Goal: Information Seeking & Learning: Learn about a topic

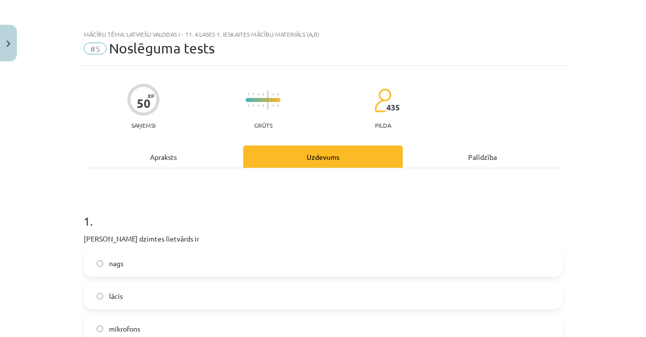
scroll to position [149, 0]
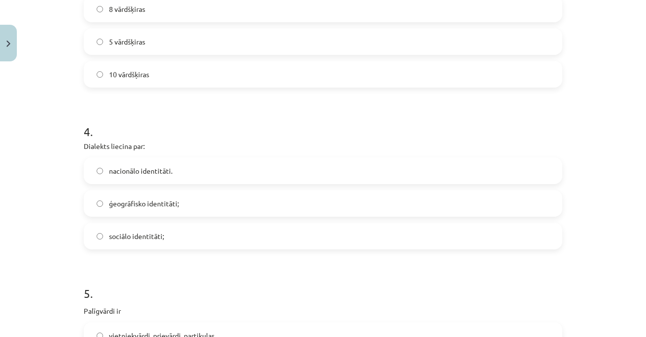
click at [191, 134] on h1 "4 ." at bounding box center [323, 122] width 478 height 31
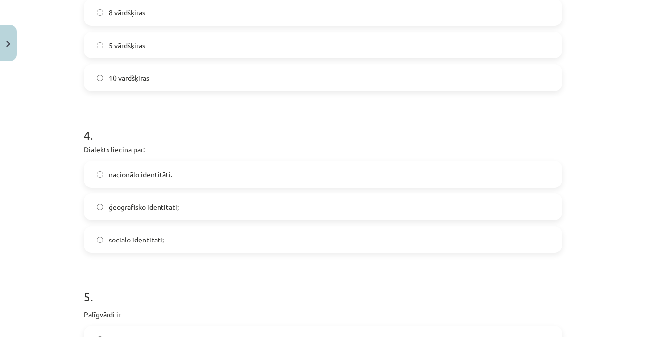
scroll to position [644, 0]
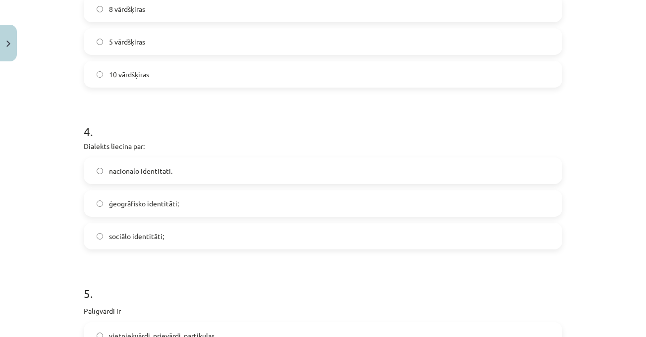
click at [148, 125] on h1 "4 ." at bounding box center [323, 122] width 478 height 31
click at [180, 120] on h1 "4 ." at bounding box center [323, 122] width 478 height 31
click at [155, 172] on font "национальная идентичность." at bounding box center [155, 170] width 93 height 9
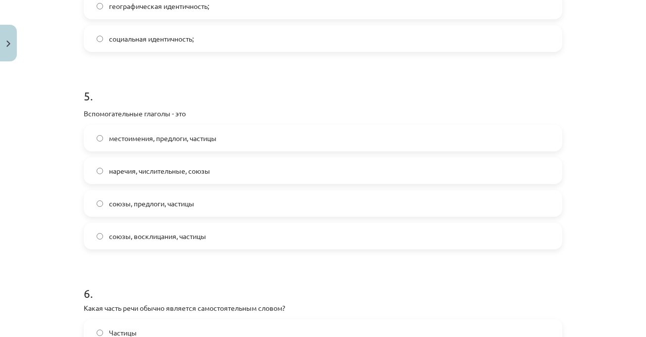
scroll to position [842, 0]
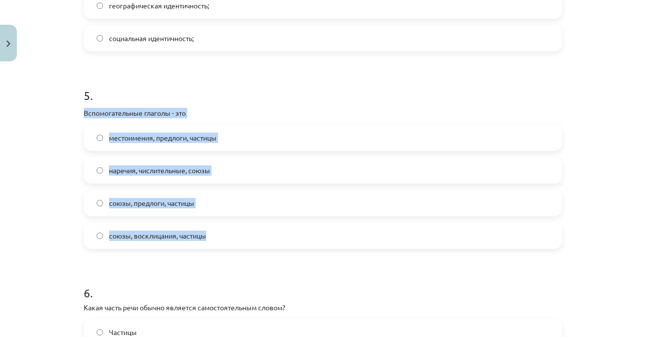
drag, startPoint x: 68, startPoint y: 108, endPoint x: 221, endPoint y: 235, distance: 198.7
click at [221, 235] on div "Тема урока: Латышский язык. I - 11 класс. Тестовый материал для 1-го класса (а,…" at bounding box center [323, 168] width 646 height 337
copy div "Вспомогательные глаголы - это местоимения, предлоги, частицы наречия, числитель…"
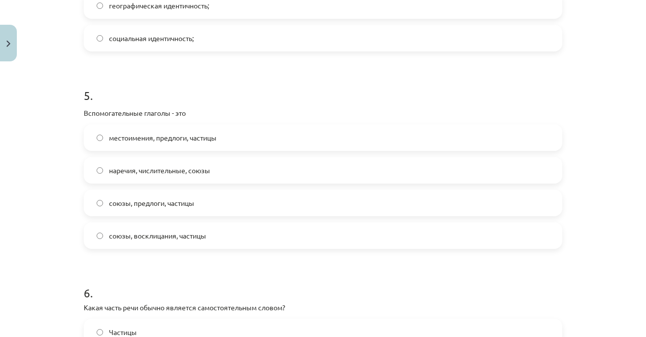
click at [292, 93] on h1 "5 ." at bounding box center [323, 86] width 478 height 31
click at [202, 196] on label "союзы, предлоги, частицы" at bounding box center [323, 203] width 476 height 25
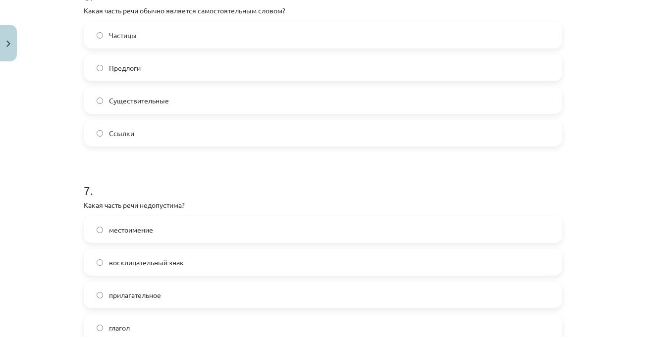
scroll to position [1089, 0]
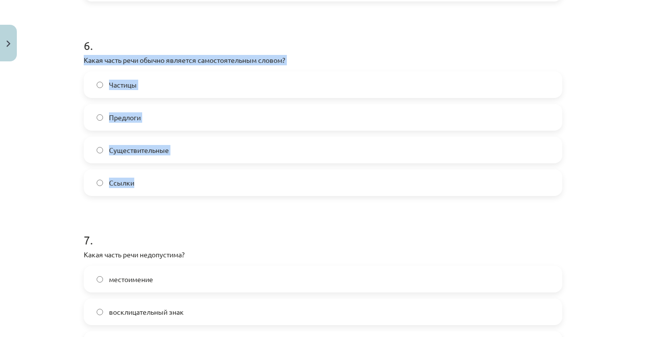
drag, startPoint x: 78, startPoint y: 58, endPoint x: 154, endPoint y: 175, distance: 139.5
copy div "Какая часть речи обычно является самостоятельным словом? Частицы Предлоги Сущес…"
click at [221, 56] on p "Kura vārdšķira parasti ir patstāvīgs vārds?" at bounding box center [323, 60] width 478 height 10
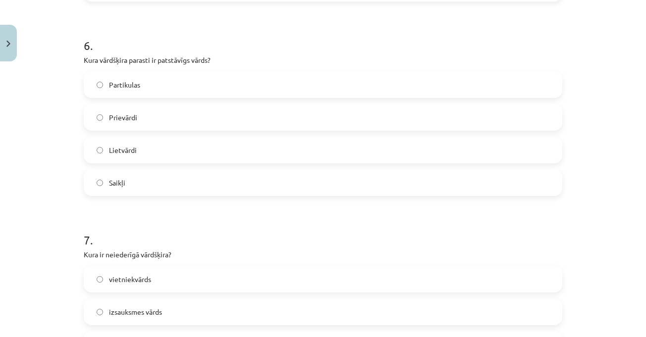
click at [344, 117] on label "Prievārdi" at bounding box center [323, 117] width 476 height 25
drag, startPoint x: 173, startPoint y: 147, endPoint x: 205, endPoint y: 143, distance: 31.4
click at [173, 147] on label "Существительные" at bounding box center [323, 150] width 476 height 25
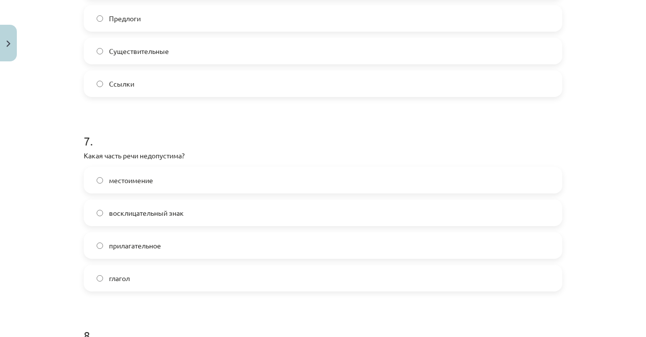
scroll to position [1238, 0]
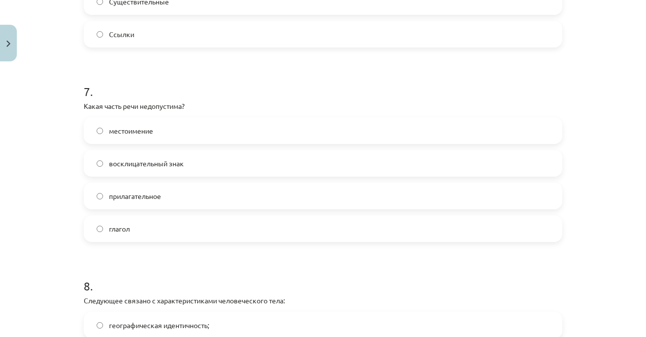
click at [92, 159] on label "восклицательный знак" at bounding box center [323, 163] width 476 height 25
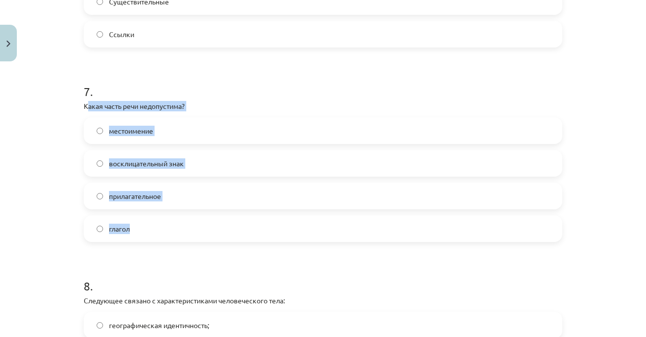
drag, startPoint x: 82, startPoint y: 107, endPoint x: 172, endPoint y: 223, distance: 147.2
click at [172, 223] on div "7 . Какая часть речи недопустима? местоимение восклицательный знак прилагательн…" at bounding box center [323, 154] width 478 height 175
drag, startPoint x: 157, startPoint y: 203, endPoint x: 155, endPoint y: 195, distance: 8.2
copy div "Какая часть речи недопустима? местоимение восклицательный знак прилагательное г…"
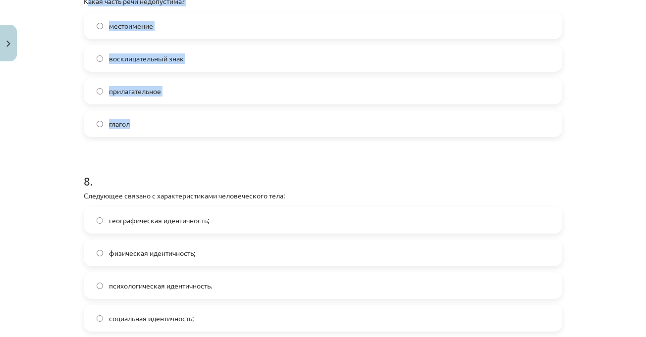
scroll to position [1387, 0]
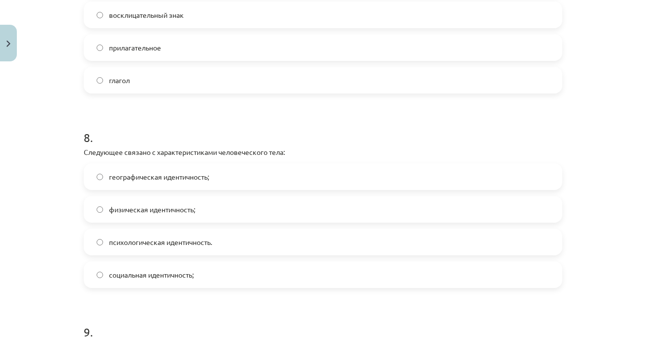
click at [185, 139] on h1 "8 ." at bounding box center [323, 128] width 478 height 31
click at [178, 212] on font "физическая идентичность;" at bounding box center [152, 209] width 86 height 9
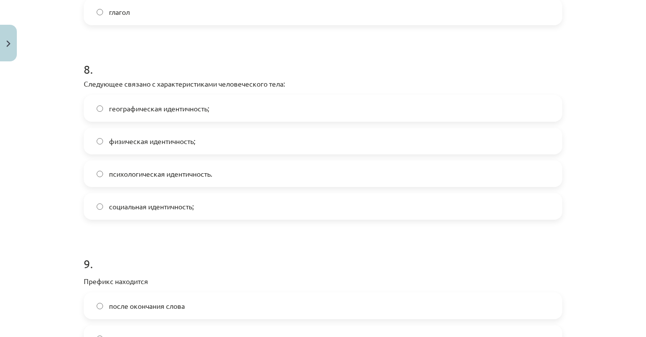
scroll to position [1634, 0]
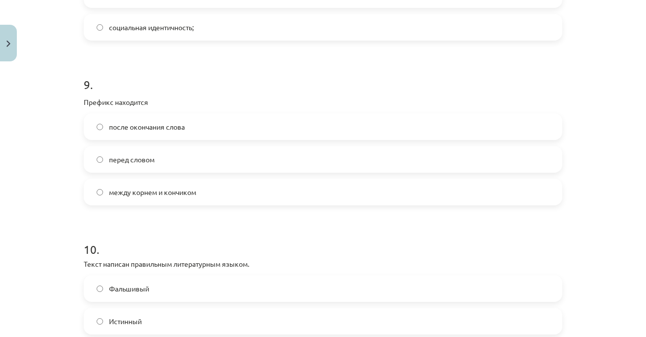
click at [601, 147] on div "Тема урока: Латышский язык. I - 11 класс. Тестовый материал для 1-го класса (а,…" at bounding box center [323, 168] width 646 height 337
click at [597, 143] on div "Тема урока: Латышский язык. I - 11 класс. Тестовый материал для 1-го класса (а,…" at bounding box center [323, 168] width 646 height 337
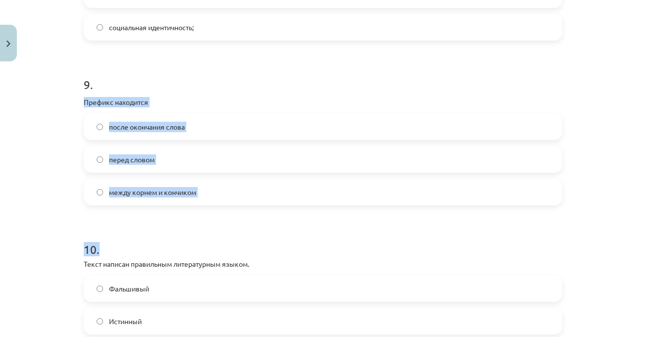
drag, startPoint x: 88, startPoint y: 113, endPoint x: 210, endPoint y: 190, distance: 144.4
copy div "Префикс находится после окончания слова перед словом между корнем и кончиком"
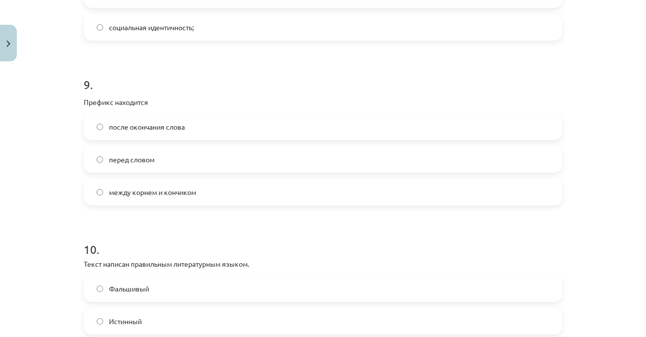
click at [198, 73] on h1 "9 ." at bounding box center [323, 75] width 478 height 31
click at [198, 193] on label "между корнем и кончиком" at bounding box center [323, 192] width 476 height 25
click at [216, 94] on div "9 . Префикс находится после окончания слова перед словом между корнем и кончиком" at bounding box center [323, 132] width 478 height 145
click at [194, 155] on label "перед словом" at bounding box center [323, 159] width 476 height 25
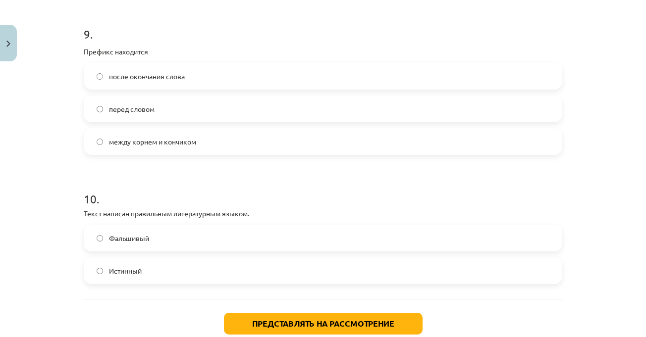
scroll to position [1733, 0]
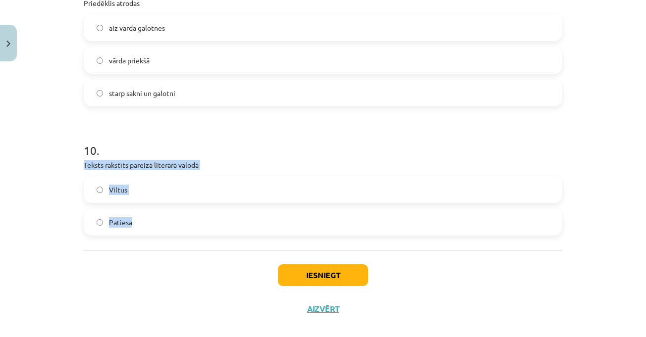
drag, startPoint x: 70, startPoint y: 165, endPoint x: 153, endPoint y: 209, distance: 93.3
click at [154, 218] on div "Mācību tēma: Latviešu valodas i - 11. klases 1. ieskaites mācību materiāls (a,b…" at bounding box center [323, 168] width 646 height 337
copy div "Teksts rakstīts pareizā literārā valodā Viltus Patiesa"
click at [197, 212] on label "Patiesa" at bounding box center [323, 222] width 476 height 25
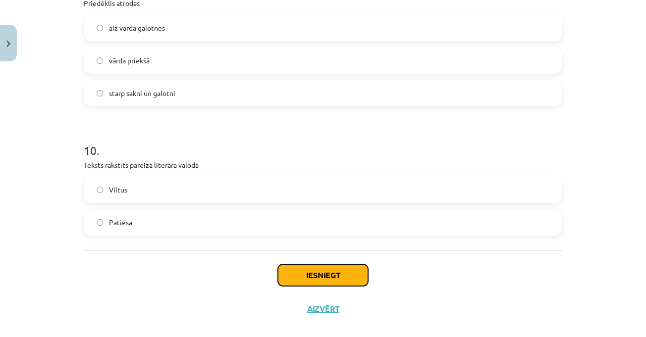
click at [328, 267] on button "Iesniegt" at bounding box center [323, 275] width 90 height 22
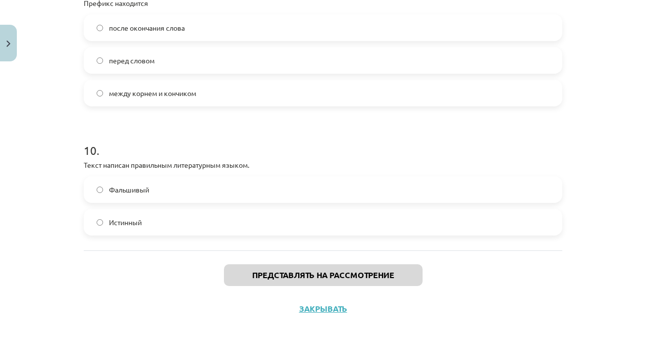
click at [608, 144] on div "Тема урока: Латышский язык. I - 11 класс. Тестовый материал для 1-го класса (а,…" at bounding box center [323, 168] width 646 height 337
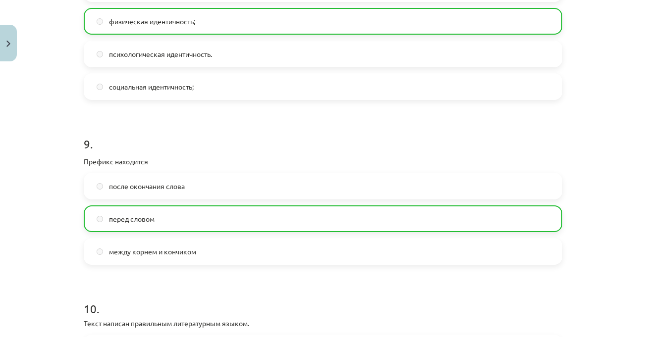
scroll to position [1778, 0]
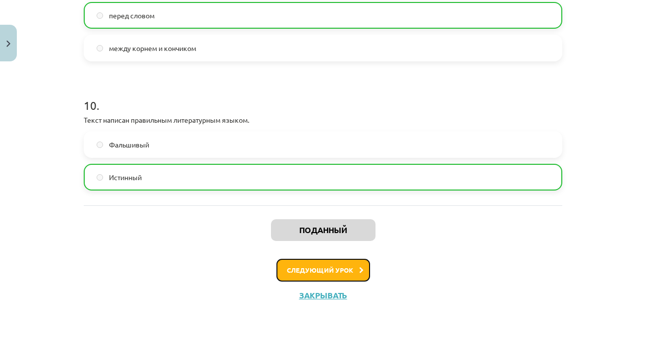
click at [345, 267] on font "Следующий урок" at bounding box center [320, 270] width 66 height 8
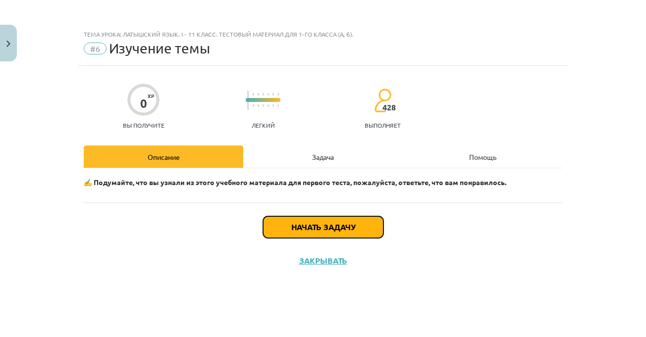
click at [370, 235] on button "Начать задачу" at bounding box center [323, 227] width 120 height 22
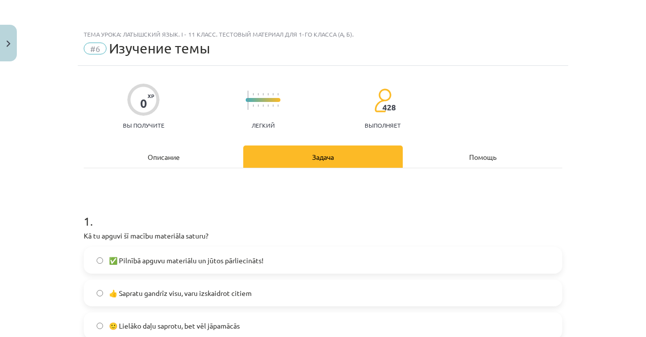
scroll to position [149, 0]
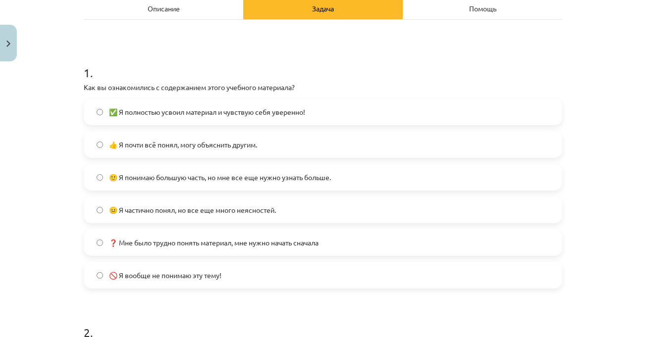
click at [286, 208] on label "😐 Я частично понял, но все еще много неясностей." at bounding box center [323, 210] width 476 height 25
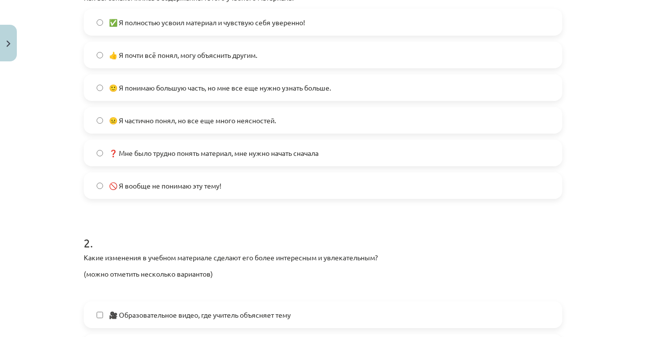
scroll to position [248, 0]
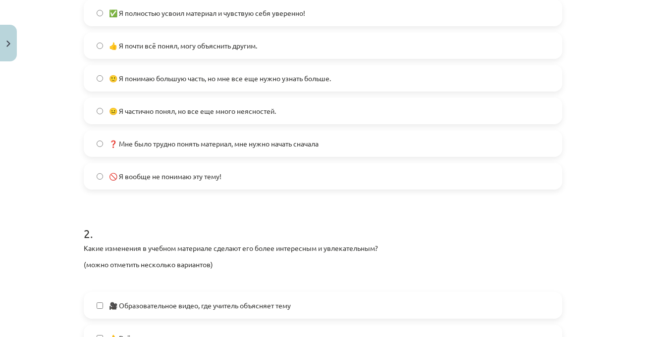
click at [567, 240] on div "Тема урока: Латышский язык. I - 11 класс. Тестовый материал для 1-го класса (а,…" at bounding box center [323, 168] width 646 height 337
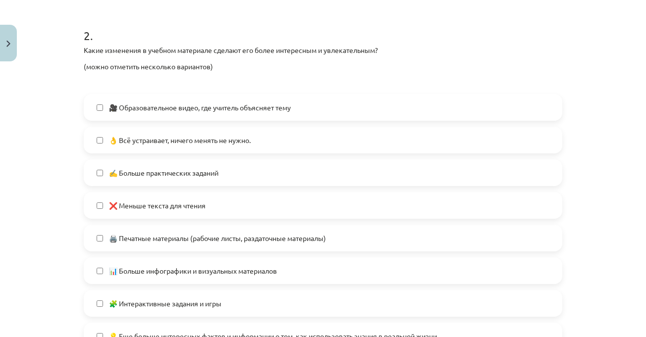
scroll to position [495, 0]
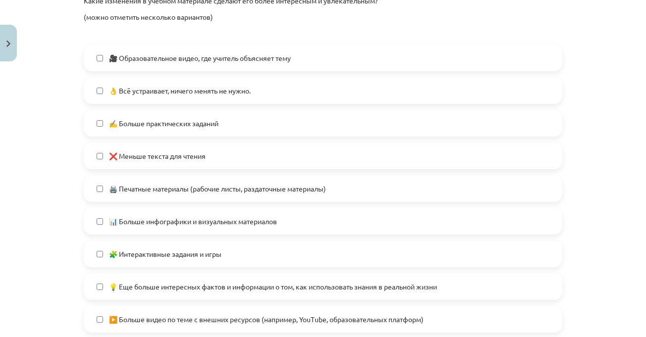
click at [256, 161] on label "❌ Меньше текста для чтения" at bounding box center [323, 156] width 476 height 25
click at [610, 178] on div "Тема урока: Латышский язык. I - 11 класс. Тестовый материал для 1-го класса (а,…" at bounding box center [323, 168] width 646 height 337
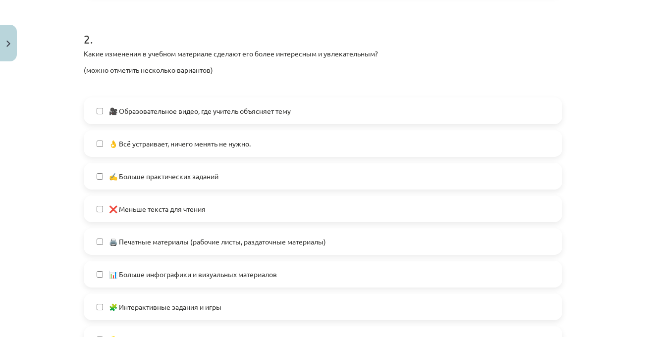
scroll to position [440, 0]
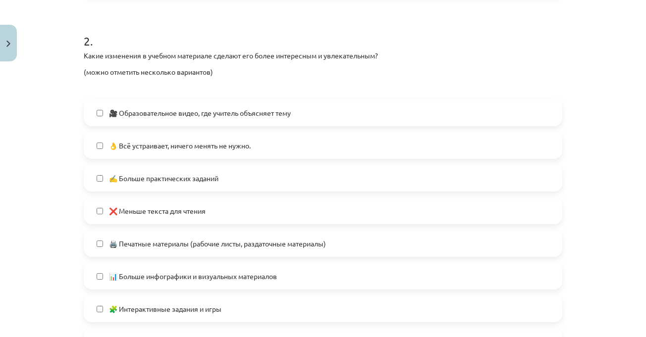
click at [547, 144] on label "👌 Всё устраивает, ничего менять не нужно." at bounding box center [323, 145] width 476 height 25
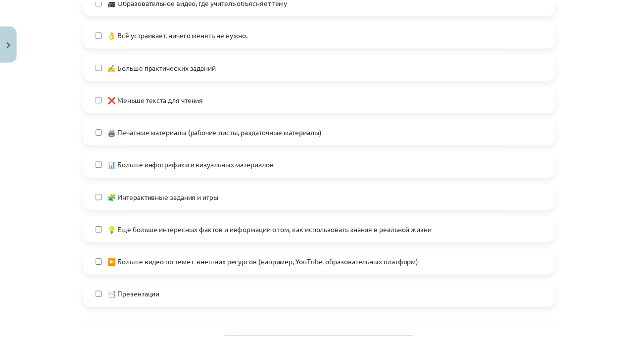
scroll to position [638, 0]
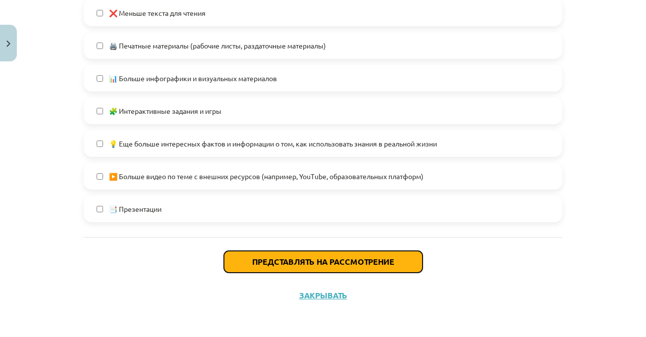
drag, startPoint x: 407, startPoint y: 257, endPoint x: 470, endPoint y: 232, distance: 67.6
click at [407, 257] on button "Представлять на рассмотрение" at bounding box center [323, 262] width 199 height 22
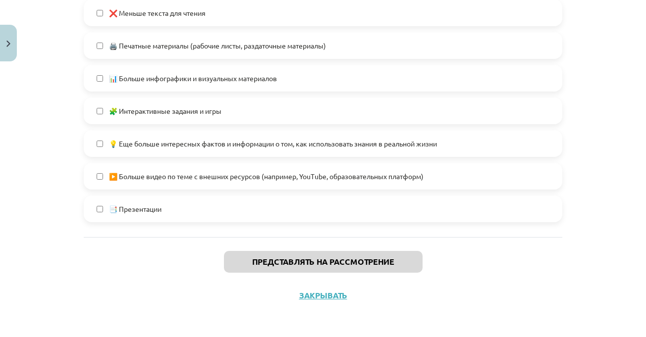
click at [598, 149] on div "Тема урока: Латышский язык. I - 11 класс. Тестовый материал для 1-го класса (а,…" at bounding box center [323, 168] width 646 height 337
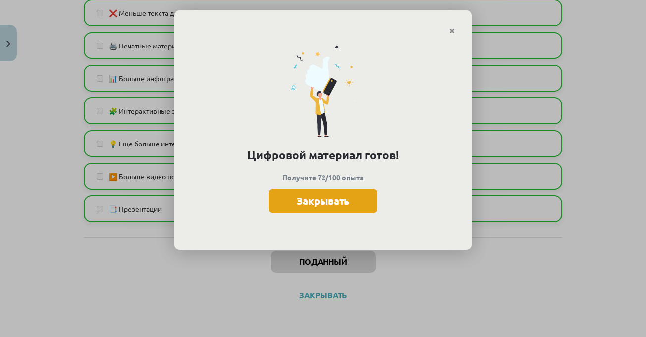
click at [352, 198] on button "Закрывать" at bounding box center [322, 201] width 109 height 25
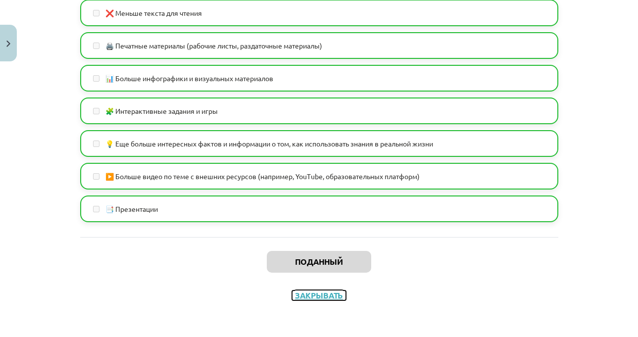
click at [327, 300] on button "Закрывать" at bounding box center [319, 296] width 54 height 10
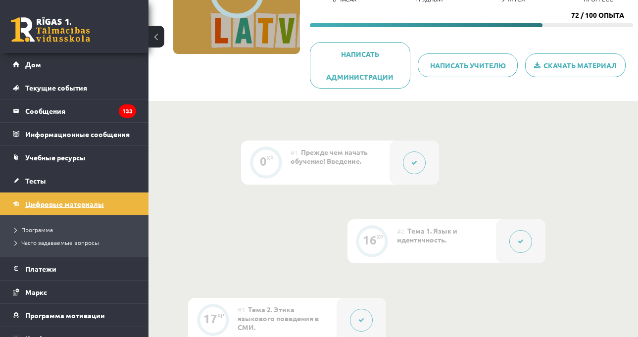
click at [105, 208] on link "Цифровые материалы" at bounding box center [74, 204] width 123 height 23
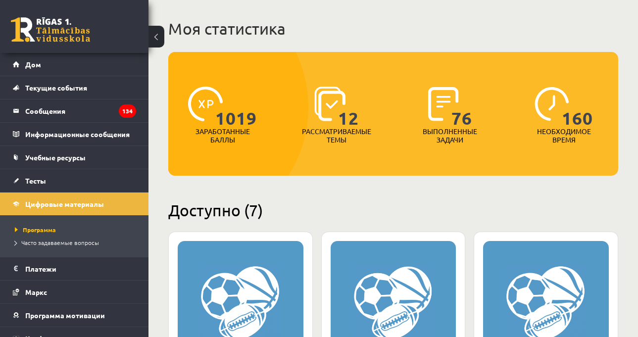
scroll to position [149, 0]
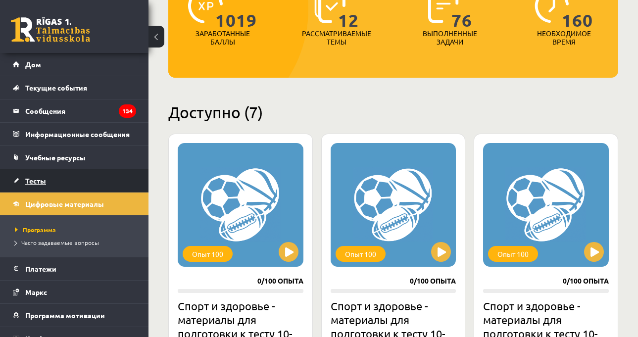
click at [81, 176] on link "Тесты" at bounding box center [74, 180] width 123 height 23
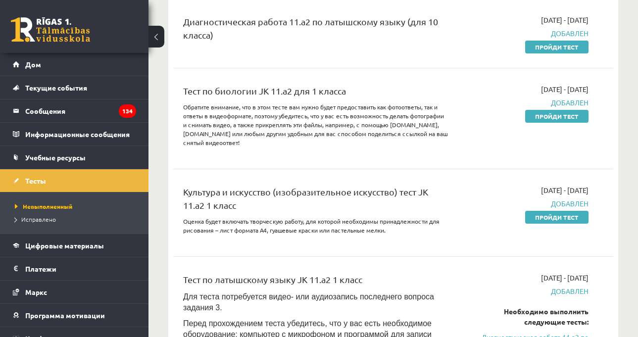
scroll to position [297, 0]
